Goal: Task Accomplishment & Management: Complete application form

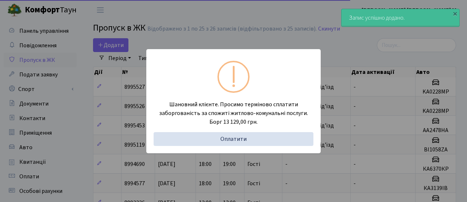
select select "25"
click at [137, 108] on div "Шановний клієнте. Просимо терміново сплатити заборгованість за спожиті житлово-…" at bounding box center [233, 101] width 467 height 202
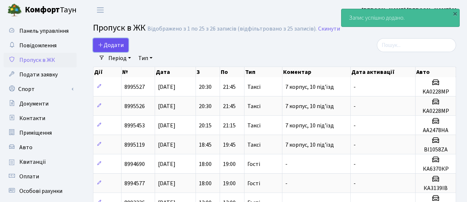
click at [114, 40] on link "Додати" at bounding box center [110, 45] width 35 height 14
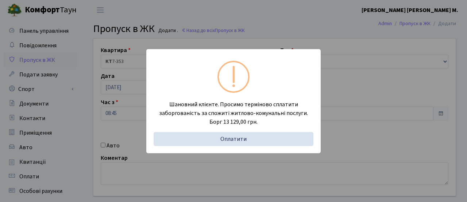
click at [98, 78] on div "Шановний клієнте. Просимо терміново сплатити заборгованість за спожиті житлово-…" at bounding box center [233, 101] width 467 height 202
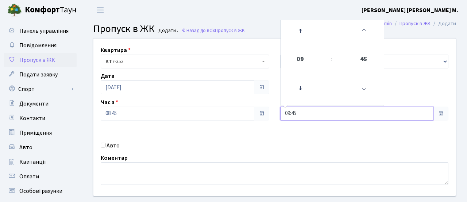
drag, startPoint x: 318, startPoint y: 114, endPoint x: 256, endPoint y: 112, distance: 62.0
click at [256, 112] on div "Квартира <b>КТ</b>&nbsp;&nbsp;&nbsp;&nbsp;7-353 <b>КТ</b>&nbsp;&nbsp;&nbsp;&nbs…" at bounding box center [274, 118] width 373 height 158
type input "11:00"
click at [239, 147] on div "Авто" at bounding box center [184, 145] width 179 height 9
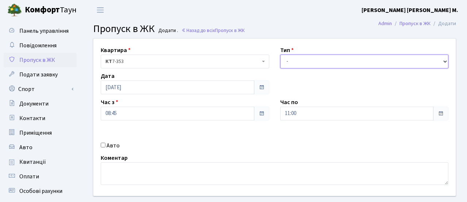
click at [292, 58] on select "- Доставка Таксі Гості Сервіс" at bounding box center [364, 62] width 168 height 14
select select "3"
click at [280, 55] on select "- Доставка Таксі Гості Сервіс" at bounding box center [364, 62] width 168 height 14
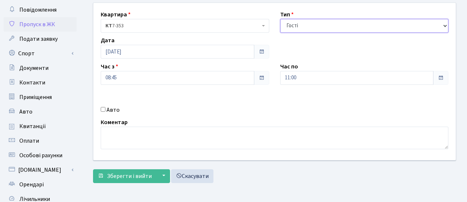
scroll to position [93, 0]
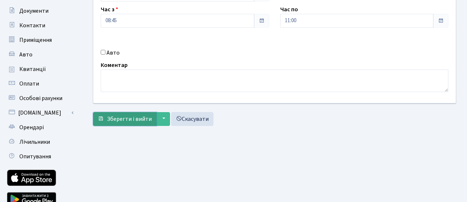
click at [139, 117] on span "Зберегти і вийти" at bounding box center [129, 119] width 45 height 8
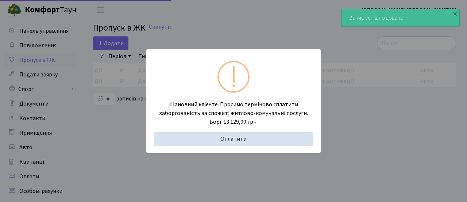
select select "25"
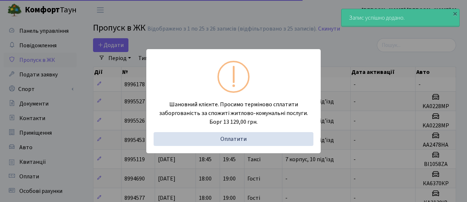
click at [104, 66] on div "Шановний клієнте. Просимо терміново сплатити заборгованість за спожиті житлово-…" at bounding box center [233, 101] width 467 height 202
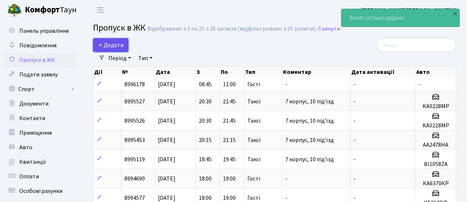
click at [110, 42] on span "Додати" at bounding box center [111, 45] width 26 height 8
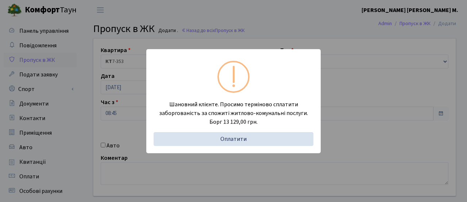
click at [120, 105] on div "Шановний клієнте. Просимо терміново сплатити заборгованість за спожиті житлово-…" at bounding box center [233, 101] width 467 height 202
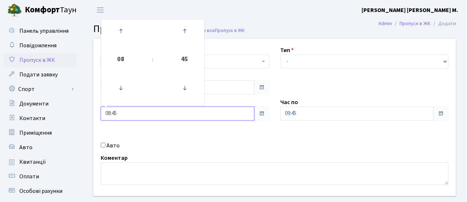
drag, startPoint x: 120, startPoint y: 111, endPoint x: 84, endPoint y: 110, distance: 36.1
click at [85, 110] on div "Квартира <b>КТ</b>&nbsp;&nbsp;&nbsp;&nbsp;7-353 <b>КТ</b>&nbsp;&nbsp;&nbsp;&nbs…" at bounding box center [274, 130] width 385 height 185
type input "11:00"
click at [176, 140] on div "Квартира <b>КТ</b>&nbsp;&nbsp;&nbsp;&nbsp;7-353 <b>КТ</b>&nbsp;&nbsp;&nbsp;&nbs…" at bounding box center [274, 118] width 373 height 158
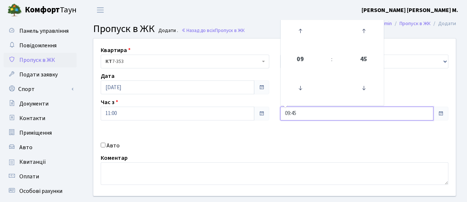
drag, startPoint x: 307, startPoint y: 114, endPoint x: 260, endPoint y: 112, distance: 46.3
click at [260, 112] on div "Квартира <b>КТ</b>&nbsp;&nbsp;&nbsp;&nbsp;7-353 <b>КТ</b>&nbsp;&nbsp;&nbsp;&nbs…" at bounding box center [274, 118] width 373 height 158
type input "13:00"
click at [265, 125] on div "Квартира <b>КТ</b>&nbsp;&nbsp;&nbsp;&nbsp;7-353 <b>КТ</b>&nbsp;&nbsp;&nbsp;&nbs…" at bounding box center [274, 118] width 373 height 158
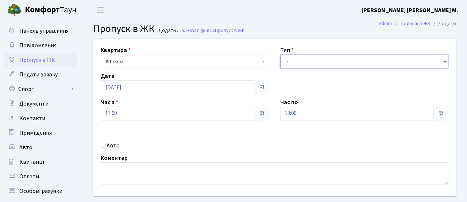
click at [292, 55] on select "- Доставка Таксі Гості Сервіс" at bounding box center [364, 62] width 168 height 14
select select "3"
click at [280, 55] on select "- Доставка Таксі Гості Сервіс" at bounding box center [364, 62] width 168 height 14
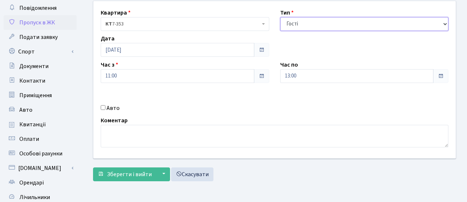
scroll to position [96, 0]
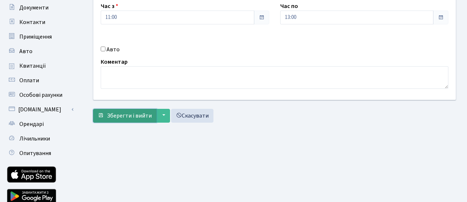
click at [138, 109] on button "Зберегти і вийти" at bounding box center [124, 116] width 63 height 14
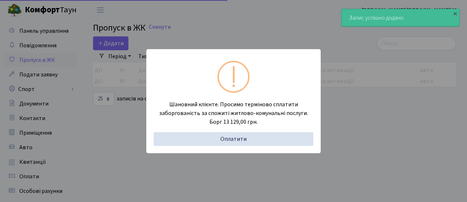
select select "25"
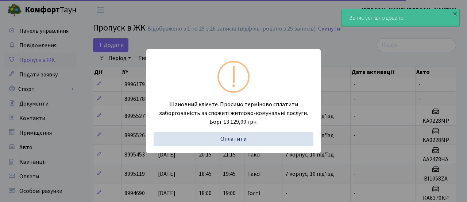
click at [115, 65] on div "Шановний клієнте. Просимо терміново сплатити заборгованість за спожиті житлово-…" at bounding box center [233, 101] width 467 height 202
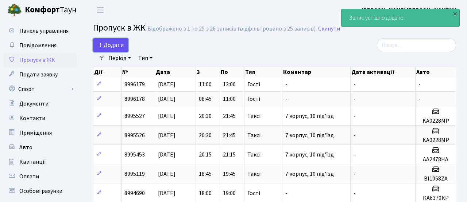
click at [114, 46] on span "Додати" at bounding box center [111, 45] width 26 height 8
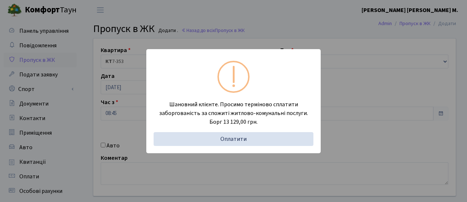
click at [121, 105] on div "Шановний клієнте. Просимо терміново сплатити заборгованість за спожиті житлово-…" at bounding box center [233, 101] width 467 height 202
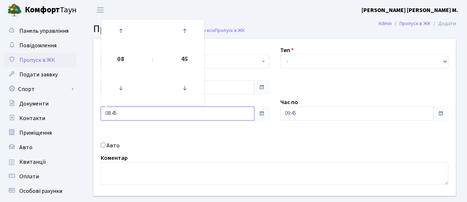
drag, startPoint x: 121, startPoint y: 113, endPoint x: 84, endPoint y: 113, distance: 37.6
click at [84, 113] on div "Квартира <b>КТ</b>&nbsp;&nbsp;&nbsp;&nbsp;7-353 <b>КТ</b>&nbsp;&nbsp;&nbsp;&nbs…" at bounding box center [274, 130] width 385 height 185
type input "13:00"
click at [148, 126] on div "Квартира <b>КТ</b>&nbsp;&nbsp;&nbsp;&nbsp;7-353 <b>КТ</b>&nbsp;&nbsp;&nbsp;&nbs…" at bounding box center [274, 118] width 373 height 158
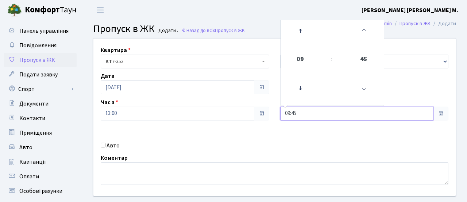
drag, startPoint x: 305, startPoint y: 112, endPoint x: 275, endPoint y: 110, distance: 29.9
click at [275, 110] on div "Час по 09:45 09 : 45 00 01 02 03 04 05 06 07 08 09 10 11 12 13 14 15 16 17 18 1…" at bounding box center [364, 109] width 179 height 23
type input "15:00"
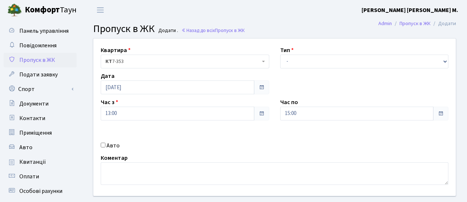
click at [281, 126] on div "Квартира <b>КТ</b>&nbsp;&nbsp;&nbsp;&nbsp;7-353 <b>КТ</b>&nbsp;&nbsp;&nbsp;&nbs…" at bounding box center [274, 118] width 373 height 158
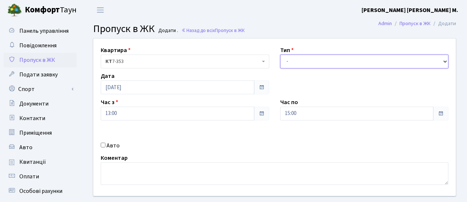
click at [295, 61] on select "- Доставка Таксі Гості Сервіс" at bounding box center [364, 62] width 168 height 14
select select "3"
click at [280, 55] on select "- Доставка Таксі Гості Сервіс" at bounding box center [364, 62] width 168 height 14
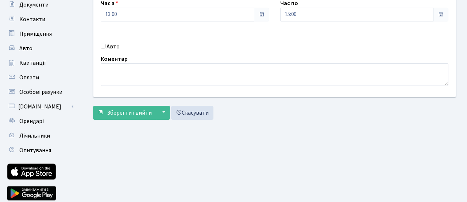
scroll to position [120, 0]
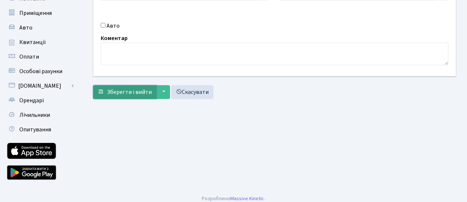
click at [131, 87] on button "Зберегти і вийти" at bounding box center [124, 92] width 63 height 14
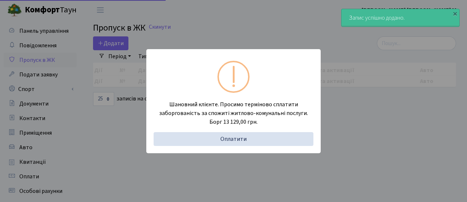
select select "25"
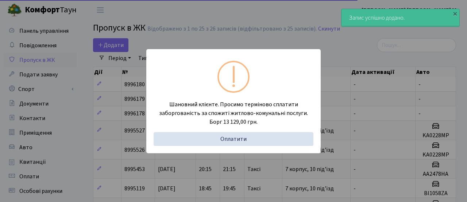
click at [117, 50] on div "Шановний клієнте. Просимо терміново сплатити заборгованість за спожиті житлово-…" at bounding box center [233, 101] width 467 height 202
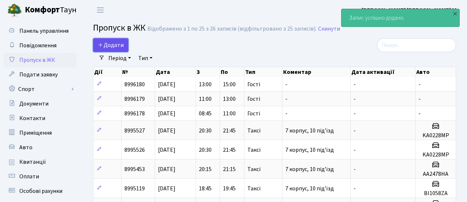
click at [117, 46] on span "Додати" at bounding box center [111, 45] width 26 height 8
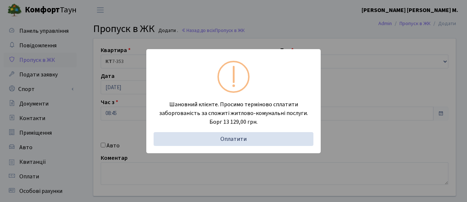
click at [120, 107] on div "Шановний клієнте. Просимо терміново сплатити заборгованість за спожиті житлово-…" at bounding box center [233, 101] width 467 height 202
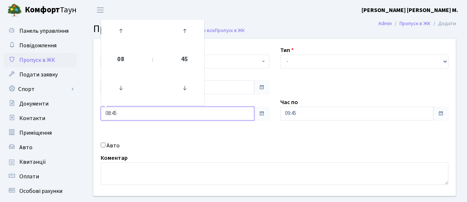
drag, startPoint x: 118, startPoint y: 114, endPoint x: 85, endPoint y: 113, distance: 33.6
click at [85, 113] on div "Квартира <b>КТ</b>&nbsp;&nbsp;&nbsp;&nbsp;7-353 <b>КТ</b>&nbsp;&nbsp;&nbsp;&nbs…" at bounding box center [274, 130] width 385 height 185
type input "15:00"
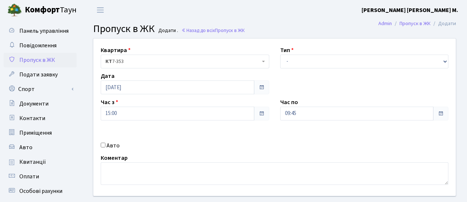
click at [164, 130] on div "Квартира <b>КТ</b>&nbsp;&nbsp;&nbsp;&nbsp;7-353 <b>КТ</b>&nbsp;&nbsp;&nbsp;&nbs…" at bounding box center [274, 118] width 373 height 158
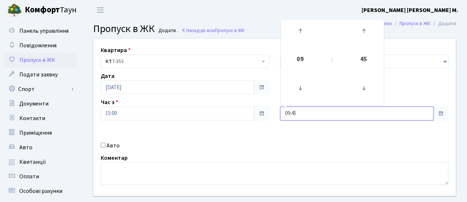
drag, startPoint x: 312, startPoint y: 112, endPoint x: 266, endPoint y: 110, distance: 46.0
click at [266, 110] on div "Квартира <b>КТ</b>&nbsp;&nbsp;&nbsp;&nbsp;7-353 <b>КТ</b>&nbsp;&nbsp;&nbsp;&nbs…" at bounding box center [274, 118] width 373 height 158
type input "17:00"
click at [257, 129] on div "Квартира <b>КТ</b>&nbsp;&nbsp;&nbsp;&nbsp;7-353 <b>КТ</b>&nbsp;&nbsp;&nbsp;&nbs…" at bounding box center [274, 118] width 373 height 158
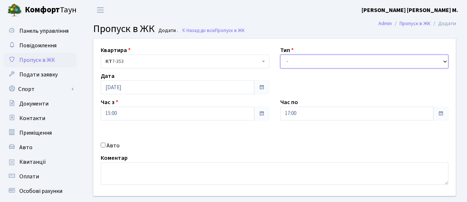
click at [298, 57] on select "- Доставка Таксі Гості Сервіс" at bounding box center [364, 62] width 168 height 14
select select "3"
click at [280, 55] on select "- Доставка Таксі Гості Сервіс" at bounding box center [364, 62] width 168 height 14
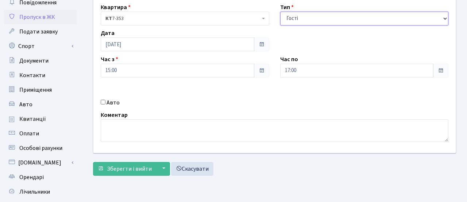
scroll to position [110, 0]
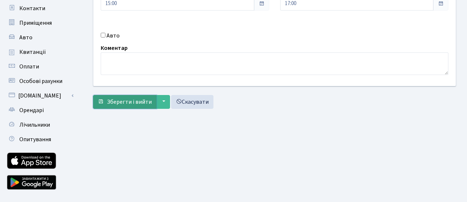
click at [126, 105] on span "Зберегти і вийти" at bounding box center [129, 102] width 45 height 8
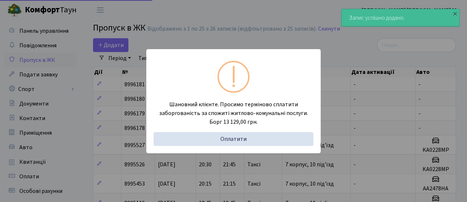
select select "25"
click at [98, 65] on div "Шановний клієнте. Просимо терміново сплатити заборгованість за спожиті житлово-…" at bounding box center [233, 101] width 467 height 202
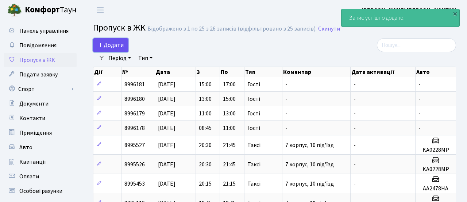
click at [109, 43] on span "Додати" at bounding box center [111, 45] width 26 height 8
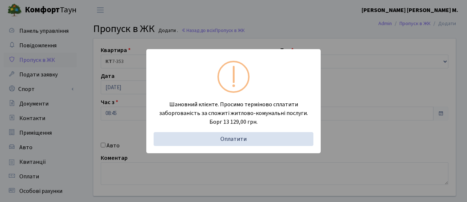
click at [105, 105] on div "Шановний клієнте. Просимо терміново сплатити заборгованість за спожиті житлово-…" at bounding box center [233, 101] width 467 height 202
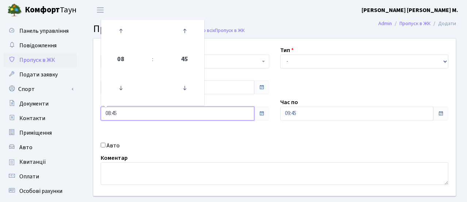
drag, startPoint x: 129, startPoint y: 113, endPoint x: 92, endPoint y: 113, distance: 37.2
click at [92, 113] on div "Квартира <b>КТ</b>&nbsp;&nbsp;&nbsp;&nbsp;7-353 <b>КТ</b>&nbsp;&nbsp;&nbsp;&nbs…" at bounding box center [274, 118] width 373 height 158
type input "17:00"
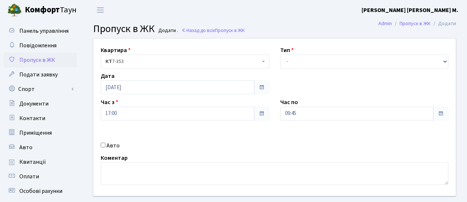
click at [190, 139] on div "Квартира <b>КТ</b>&nbsp;&nbsp;&nbsp;&nbsp;7-353 <b>КТ</b>&nbsp;&nbsp;&nbsp;&nbs…" at bounding box center [274, 118] width 373 height 158
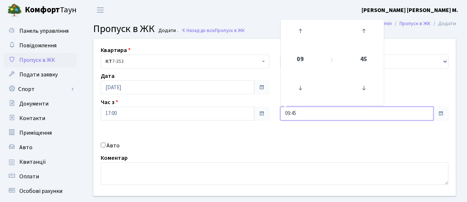
drag, startPoint x: 303, startPoint y: 113, endPoint x: 256, endPoint y: 109, distance: 47.5
click at [256, 109] on div "Квартира <b>КТ</b>&nbsp;&nbsp;&nbsp;&nbsp;7-353 <b>КТ</b>&nbsp;&nbsp;&nbsp;&nbs…" at bounding box center [274, 118] width 373 height 158
type input "19:00"
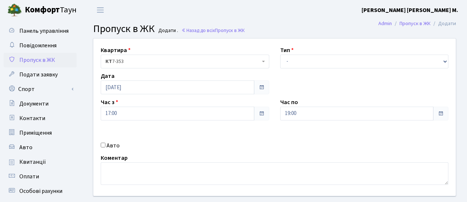
click at [236, 132] on div "Квартира <b>КТ</b>&nbsp;&nbsp;&nbsp;&nbsp;7-353 <b>КТ</b>&nbsp;&nbsp;&nbsp;&nbs…" at bounding box center [274, 118] width 373 height 158
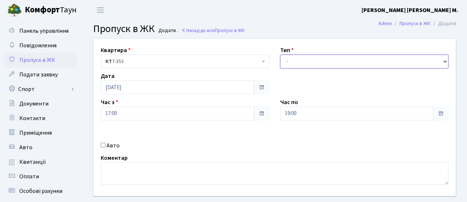
click at [297, 60] on select "- Доставка Таксі Гості Сервіс" at bounding box center [364, 62] width 168 height 14
select select "3"
click at [280, 55] on select "- Доставка Таксі Гості Сервіс" at bounding box center [364, 62] width 168 height 14
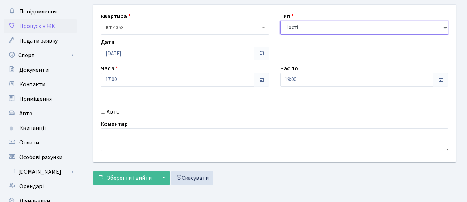
scroll to position [53, 0]
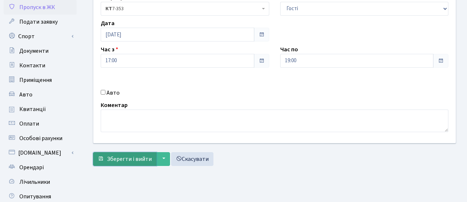
click at [125, 158] on span "Зберегти і вийти" at bounding box center [129, 159] width 45 height 8
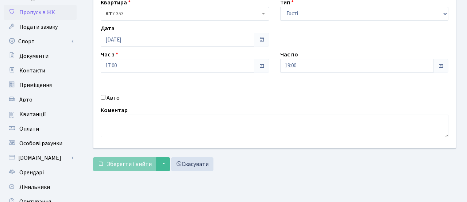
scroll to position [47, 0]
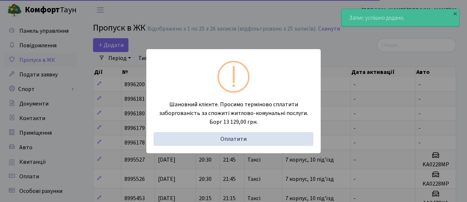
select select "25"
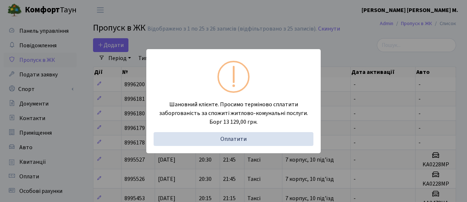
click at [124, 164] on div "Шановний клієнте. Просимо терміново сплатити заборгованість за спожиті житлово-…" at bounding box center [233, 101] width 467 height 202
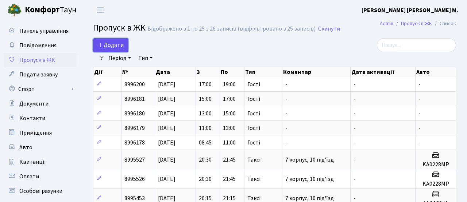
click at [104, 42] on span "Додати" at bounding box center [111, 45] width 26 height 8
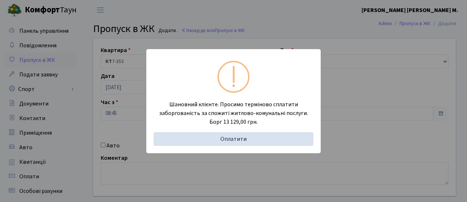
click at [105, 108] on div "Шановний клієнте. Просимо терміново сплатити заборгованість за спожиті житлово-…" at bounding box center [233, 101] width 467 height 202
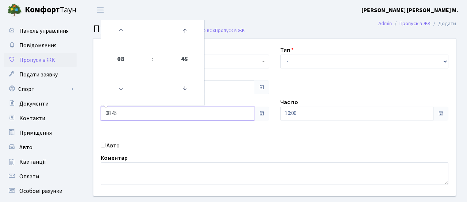
drag, startPoint x: 121, startPoint y: 113, endPoint x: 81, endPoint y: 112, distance: 39.4
click at [81, 112] on div "Панель управління Повідомлення Пропуск в ЖК Подати заявку Спорт Бронювання Скар…" at bounding box center [233, 165] width 467 height 290
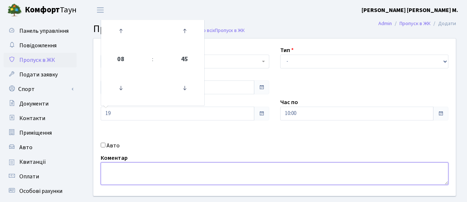
type input "19:00"
click at [247, 164] on textarea at bounding box center [275, 174] width 348 height 23
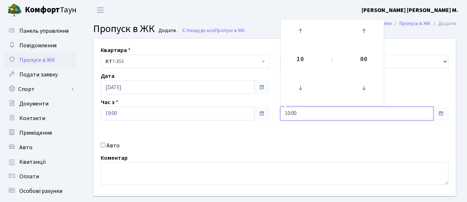
drag, startPoint x: 306, startPoint y: 112, endPoint x: 269, endPoint y: 109, distance: 36.6
click at [269, 109] on div "Квартира <b>КТ</b>&nbsp;&nbsp;&nbsp;&nbsp;7-353 <b>КТ</b>&nbsp;&nbsp;&nbsp;&nbs…" at bounding box center [274, 118] width 373 height 158
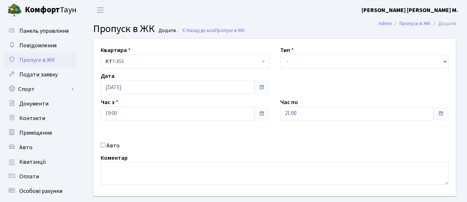
click at [276, 140] on div "Квартира <b>КТ</b>&nbsp;&nbsp;&nbsp;&nbsp;7-353 <b>КТ</b>&nbsp;&nbsp;&nbsp;&nbs…" at bounding box center [274, 118] width 373 height 158
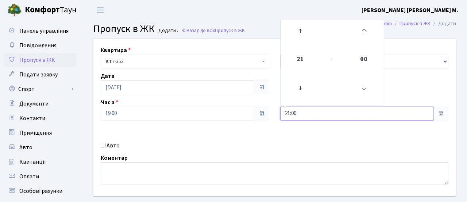
click at [301, 118] on input "21:00" at bounding box center [357, 114] width 154 height 14
click at [302, 117] on input "21:00" at bounding box center [357, 114] width 154 height 14
type input "21:30"
click at [289, 141] on div "Квартира <b>КТ</b>&nbsp;&nbsp;&nbsp;&nbsp;7-353 <b>КТ</b>&nbsp;&nbsp;&nbsp;&nbs…" at bounding box center [274, 118] width 373 height 158
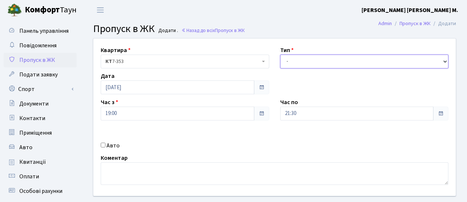
click at [307, 57] on select "- Доставка Таксі Гості Сервіс" at bounding box center [364, 62] width 168 height 14
select select "3"
click at [280, 55] on select "- Доставка Таксі Гості Сервіс" at bounding box center [364, 62] width 168 height 14
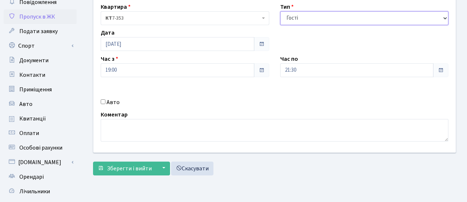
scroll to position [87, 0]
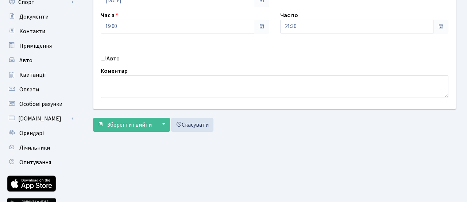
click at [139, 117] on form "Квартира <b>КТ</b>&nbsp;&nbsp;&nbsp;&nbsp;7-353 <b>КТ</b>&nbsp;&nbsp;&nbsp;&nbs…" at bounding box center [274, 41] width 363 height 181
click at [139, 125] on span "Зберегти і вийти" at bounding box center [129, 125] width 45 height 8
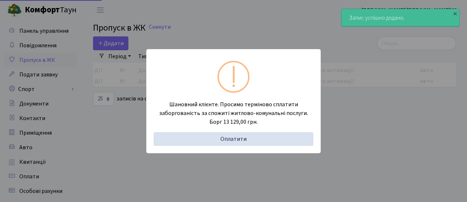
select select "25"
